Goal: Find contact information: Find contact information

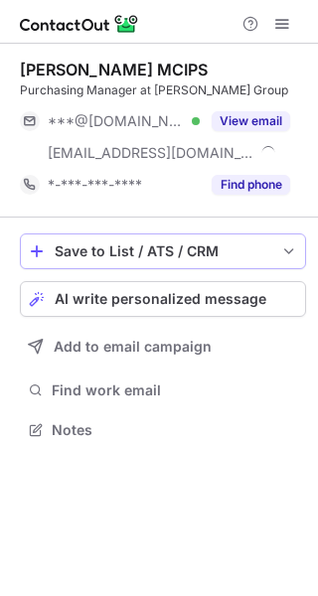
scroll to position [416, 318]
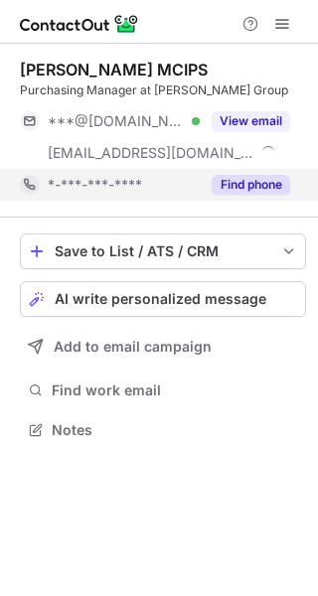
click at [248, 191] on button "Find phone" at bounding box center [251, 185] width 78 height 20
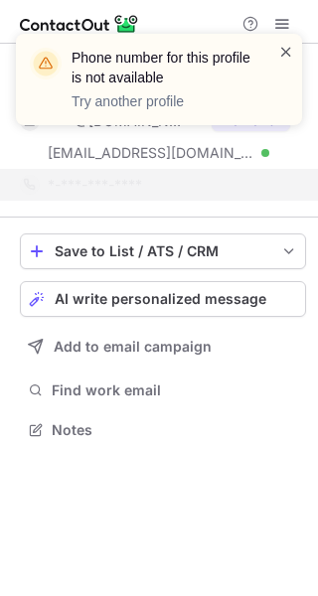
click at [288, 48] on span at bounding box center [286, 52] width 16 height 20
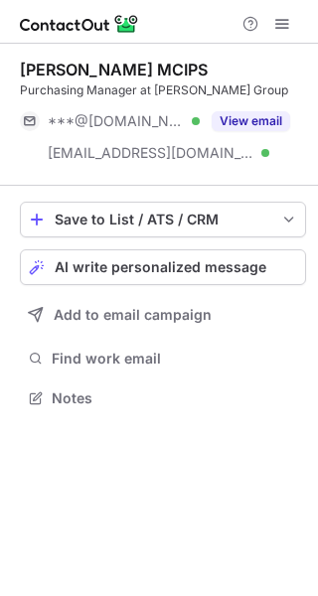
scroll to position [384, 318]
click at [16, 124] on div "notification timer" at bounding box center [16, 122] width 0 height 5
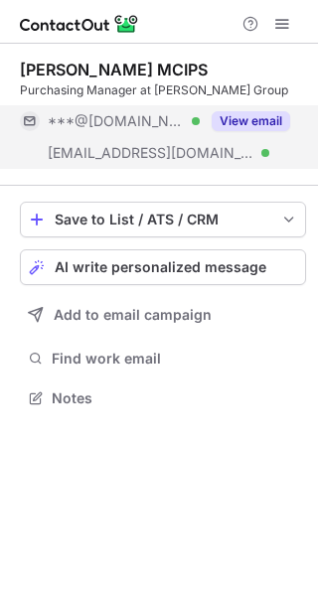
click at [258, 113] on button "View email" at bounding box center [251, 121] width 78 height 20
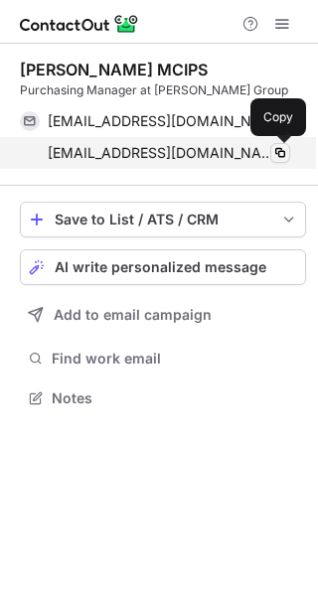
click at [284, 151] on span at bounding box center [280, 153] width 16 height 16
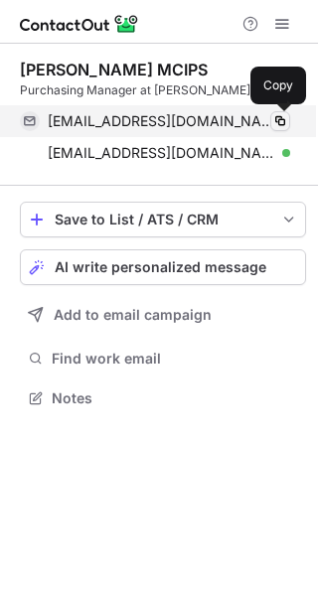
click at [286, 122] on span at bounding box center [280, 121] width 16 height 16
